Goal: Information Seeking & Learning: Learn about a topic

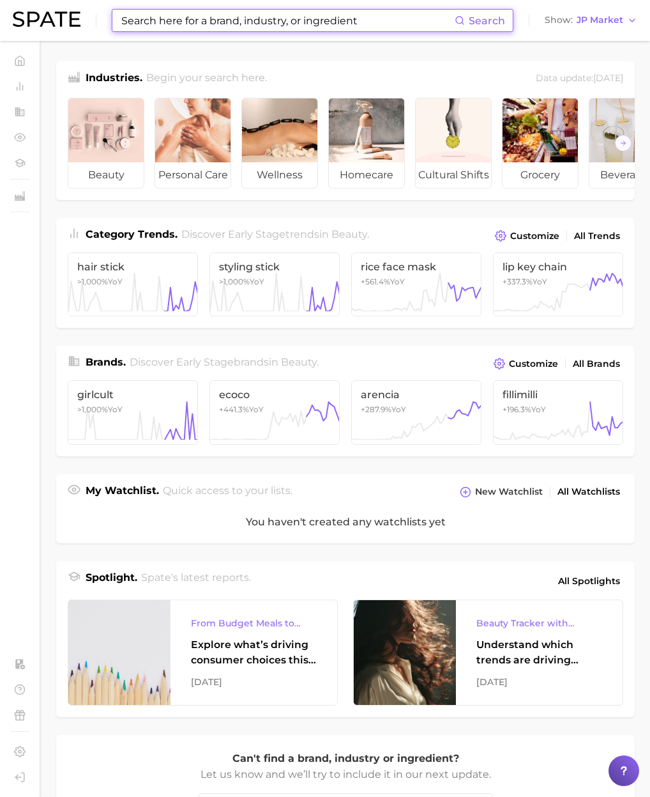
click at [267, 22] on input at bounding box center [287, 21] width 335 height 22
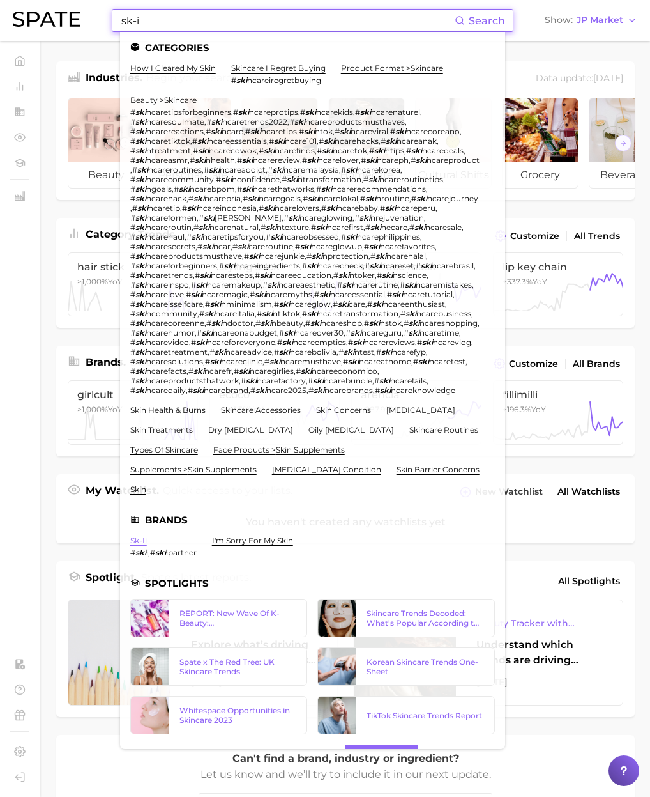
type input "sk-i"
click at [139, 539] on link "sk-ii" at bounding box center [138, 540] width 17 height 10
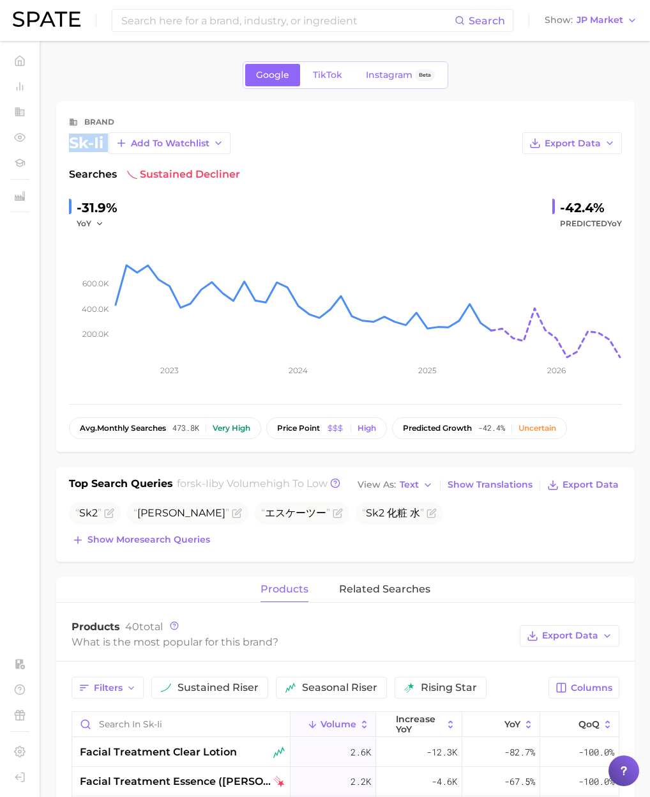
drag, startPoint x: 104, startPoint y: 144, endPoint x: 70, endPoint y: 143, distance: 33.3
click at [70, 143] on div "sk-ii Add to Watchlist Export Data" at bounding box center [345, 143] width 553 height 22
copy div "sk-ii Add to Watchlist Export Data"
